Goal: Task Accomplishment & Management: Complete application form

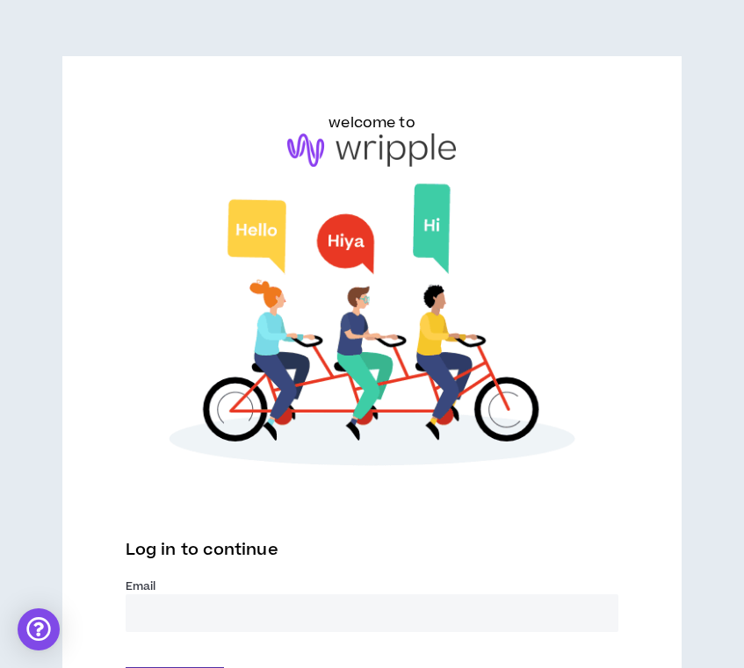
scroll to position [158, 0]
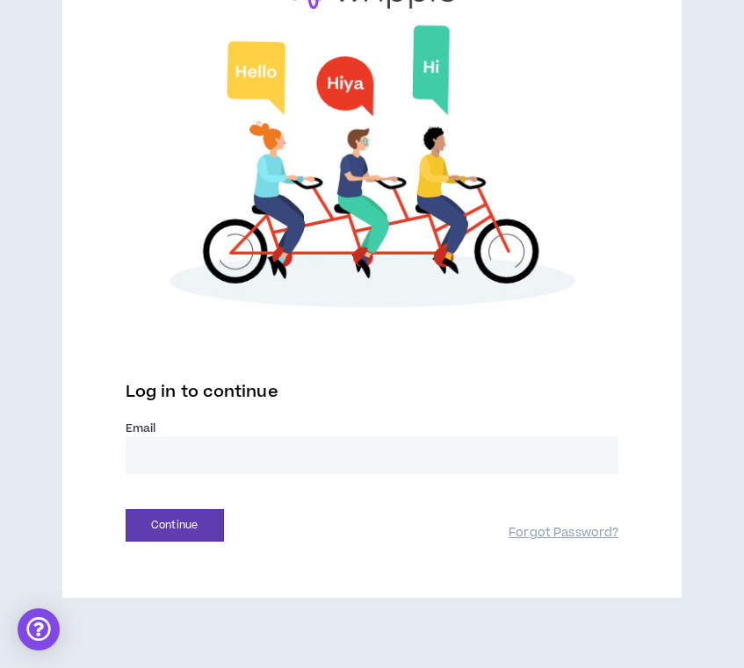
click at [221, 461] on input "email" at bounding box center [372, 455] width 493 height 38
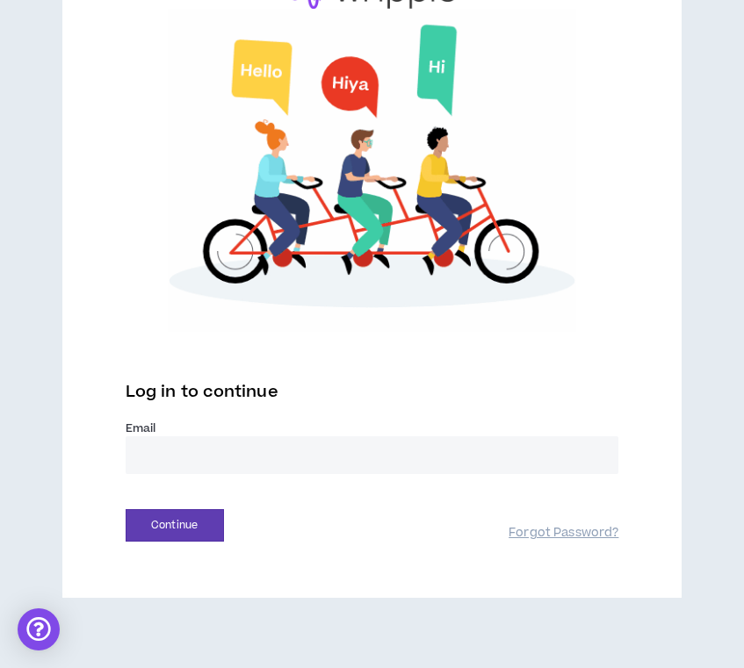
type input "**********"
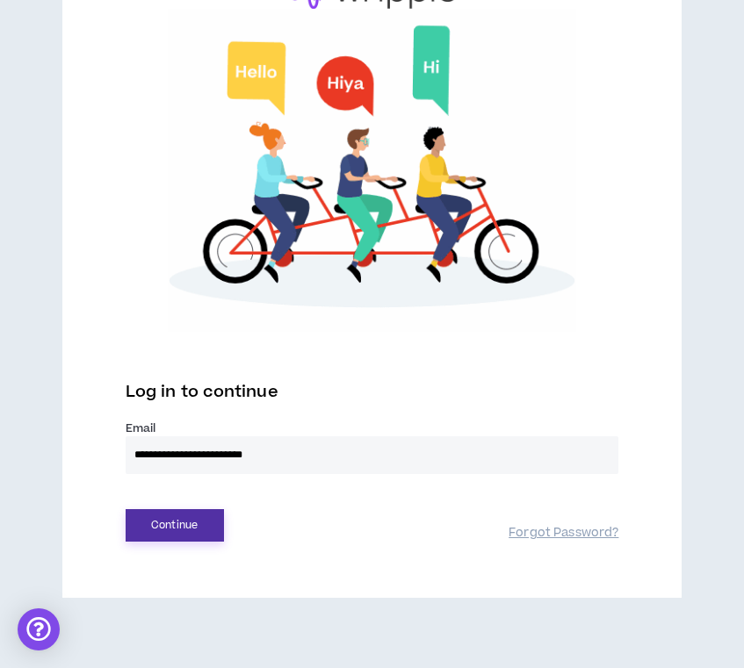
click at [171, 518] on button "Continue" at bounding box center [175, 525] width 98 height 32
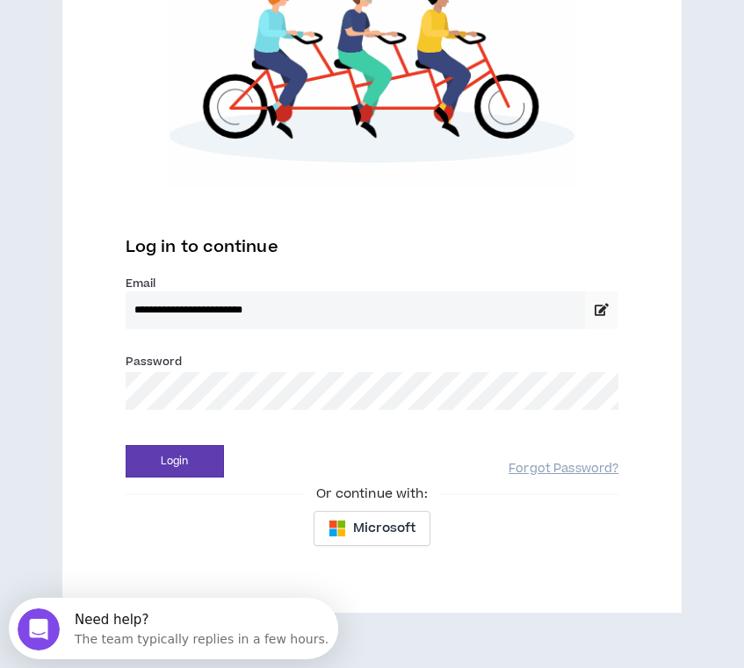
scroll to position [309, 0]
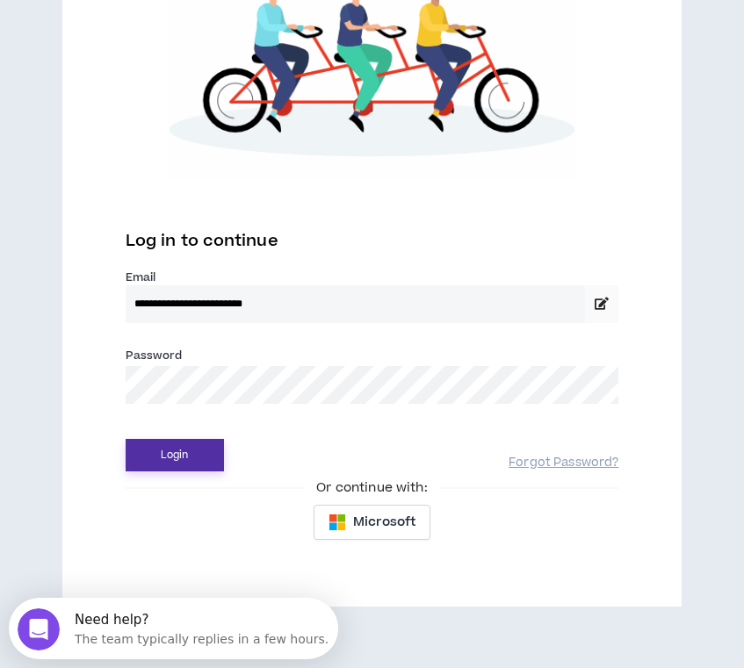
click at [180, 459] on button "Login" at bounding box center [175, 455] width 98 height 32
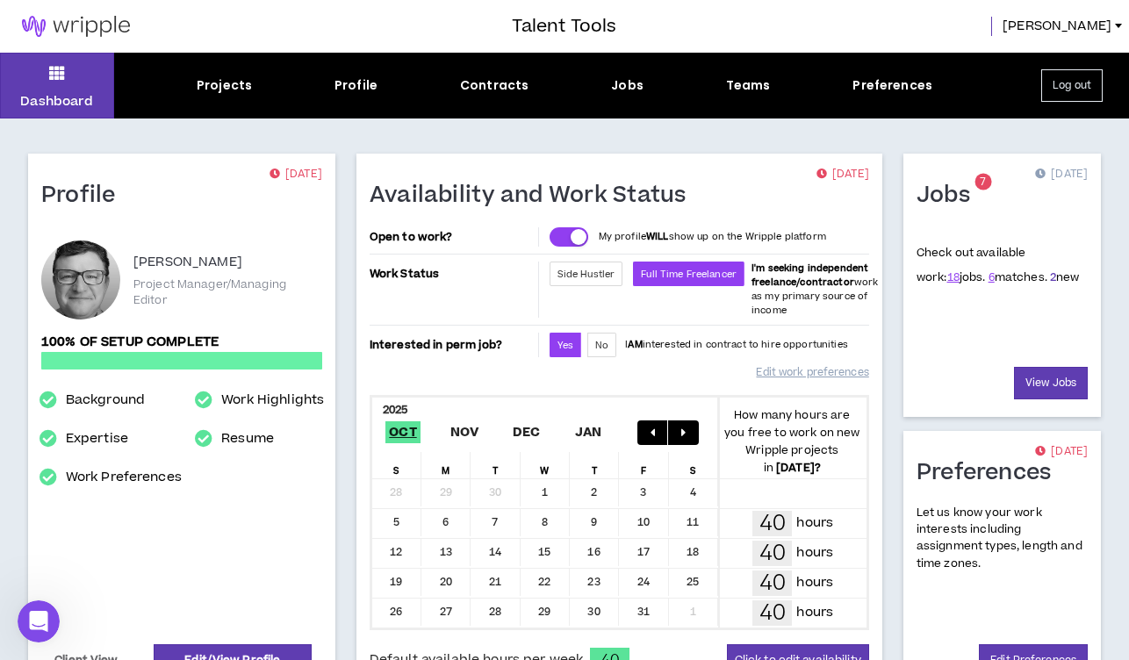
click at [743, 274] on link "2" at bounding box center [1053, 278] width 6 height 16
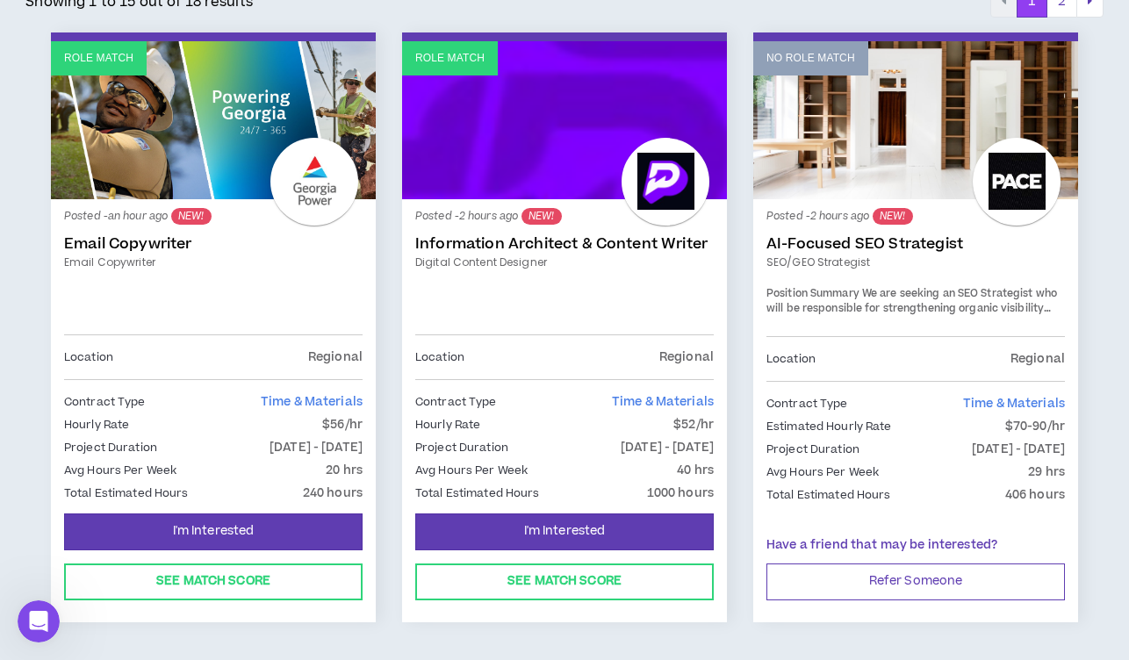
scroll to position [335, 0]
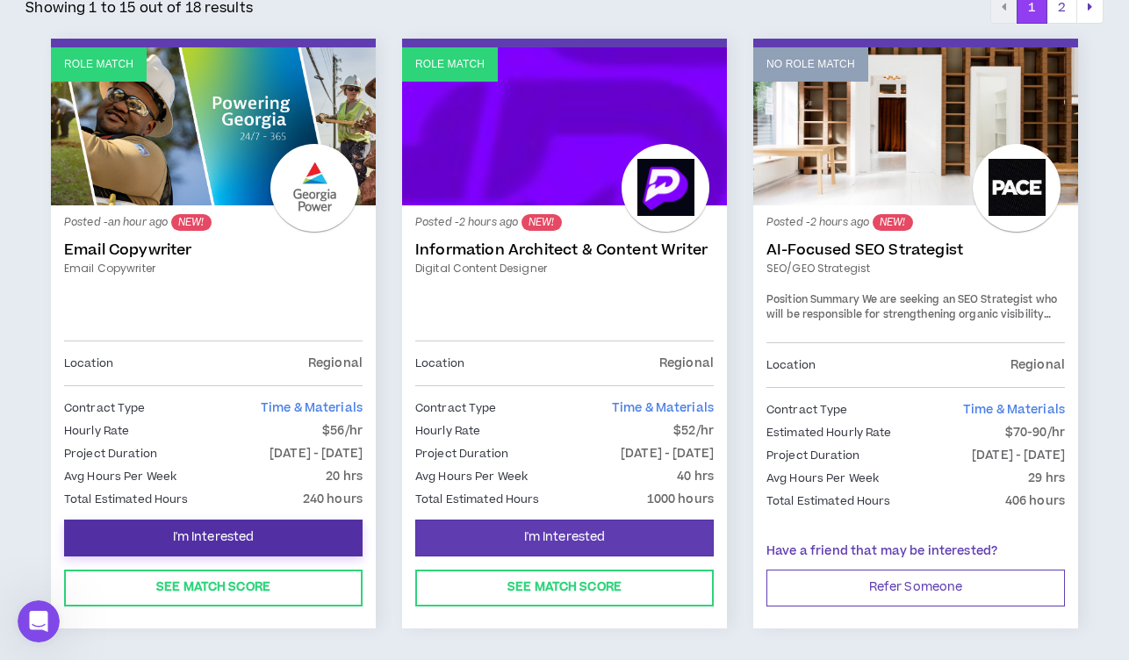
drag, startPoint x: 227, startPoint y: 529, endPoint x: 241, endPoint y: 418, distance: 112.4
click at [241, 414] on div "Role Match Posted - an hour ago NEW! Email Copywriter Email Copywriter Location…" at bounding box center [213, 334] width 325 height 590
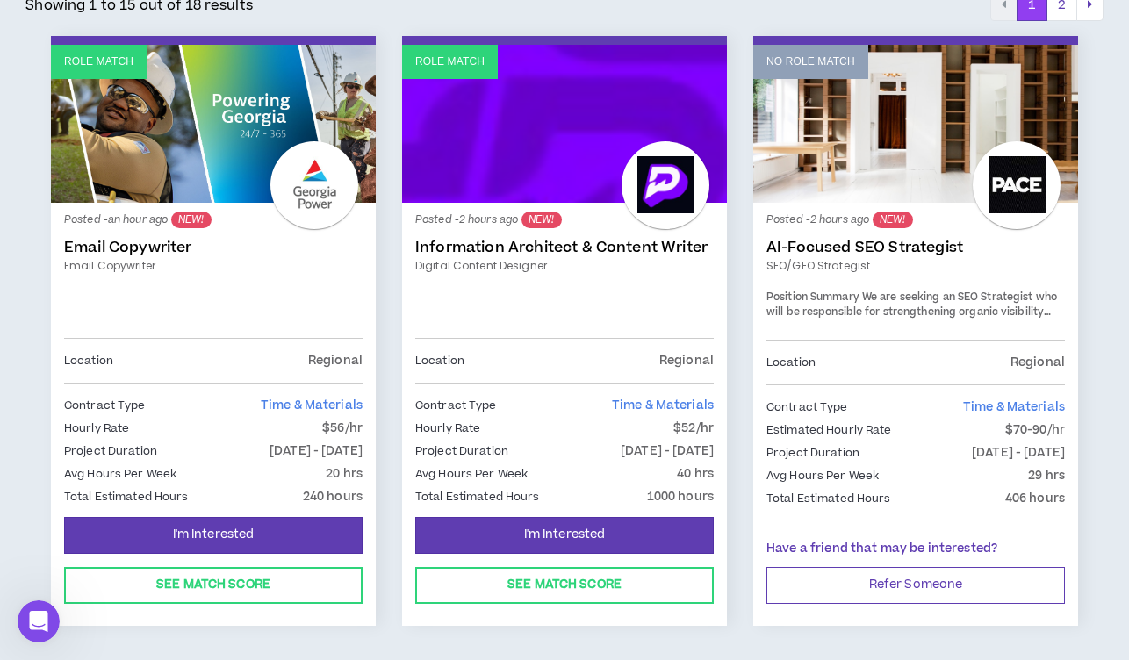
click at [146, 242] on link "Email Copywriter" at bounding box center [213, 248] width 299 height 18
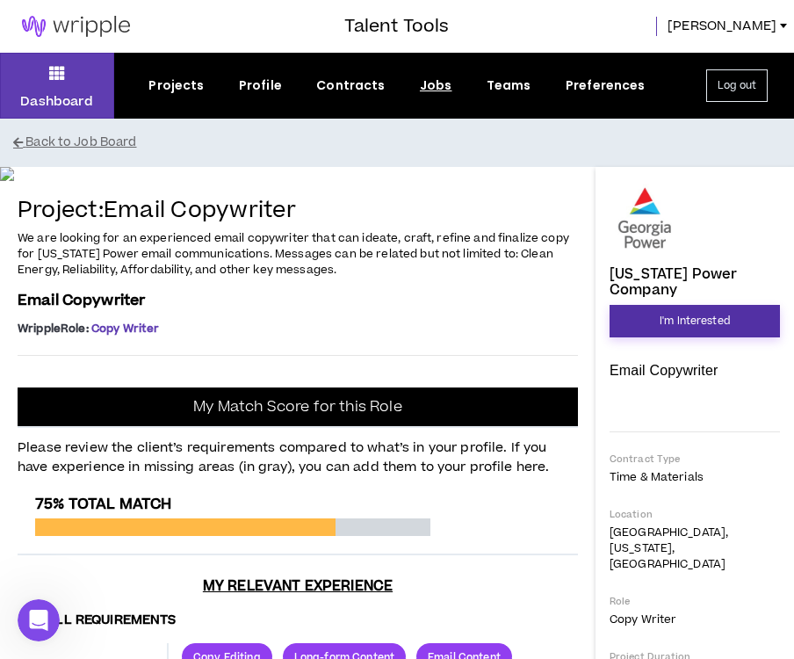
click at [681, 313] on span "I'm Interested" at bounding box center [694, 321] width 70 height 17
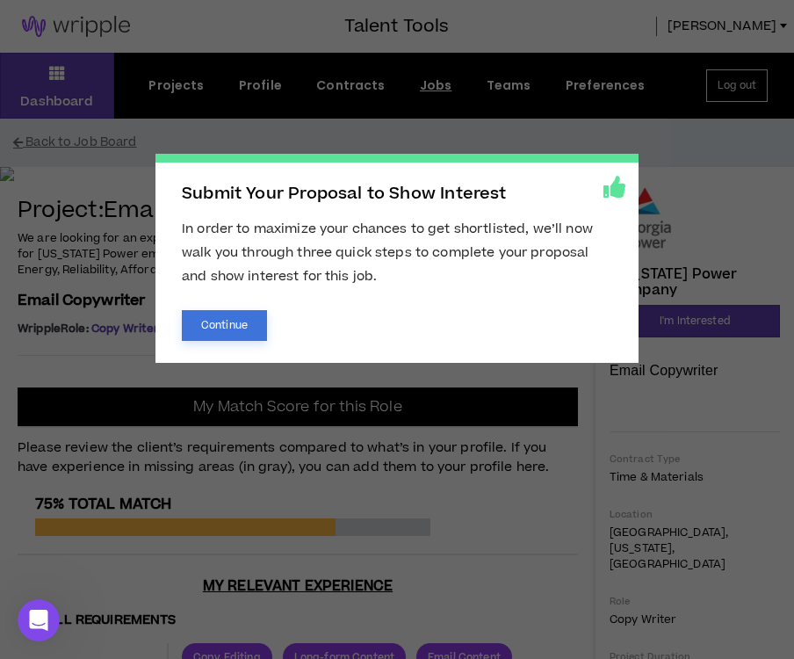
click at [211, 317] on button "Continue" at bounding box center [224, 325] width 85 height 31
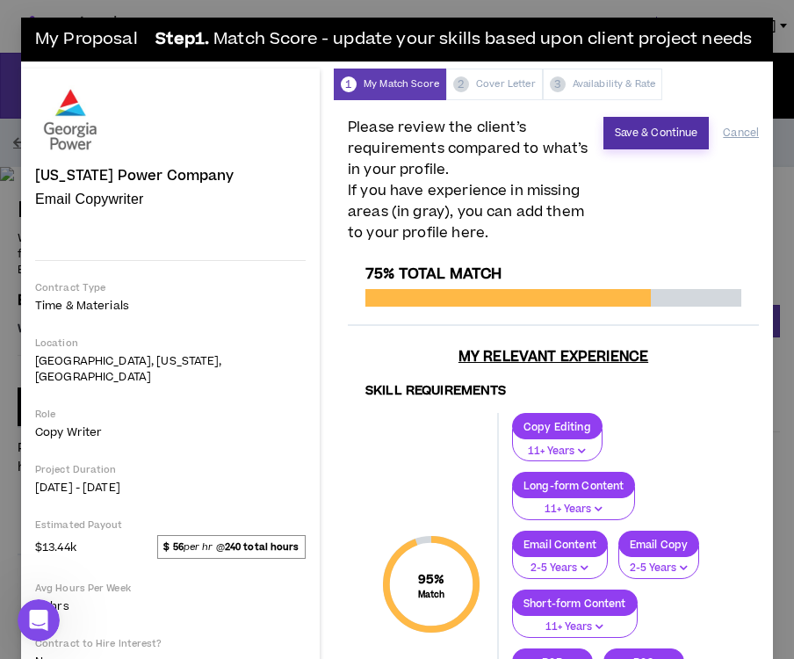
click at [634, 133] on button "Save & Continue" at bounding box center [656, 133] width 106 height 32
